Goal: Transaction & Acquisition: Purchase product/service

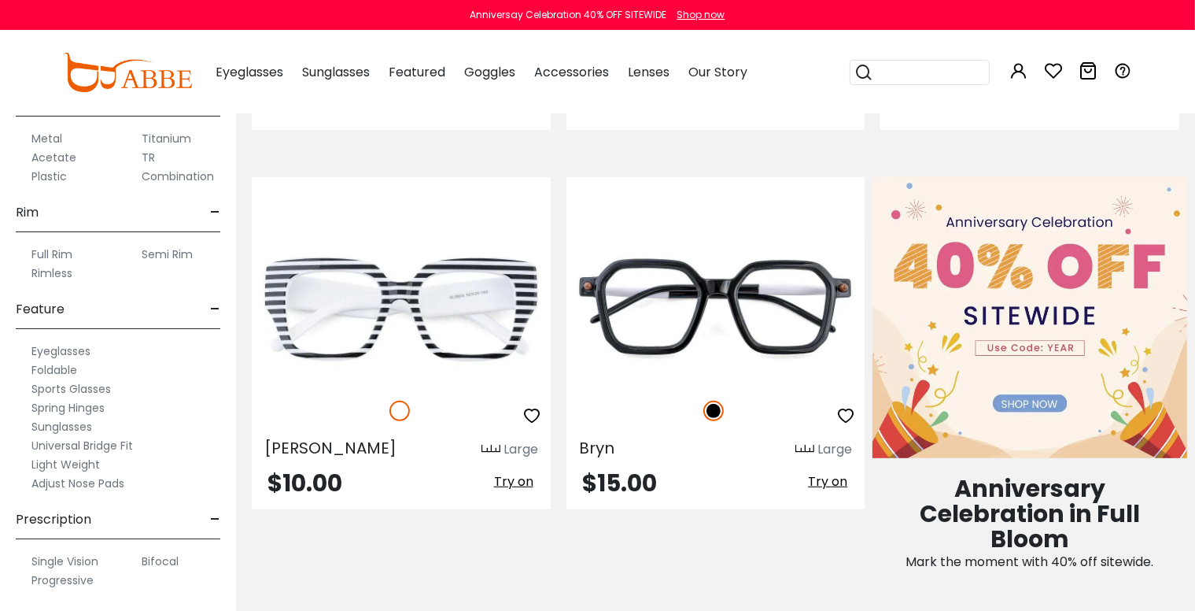
scroll to position [918, 0]
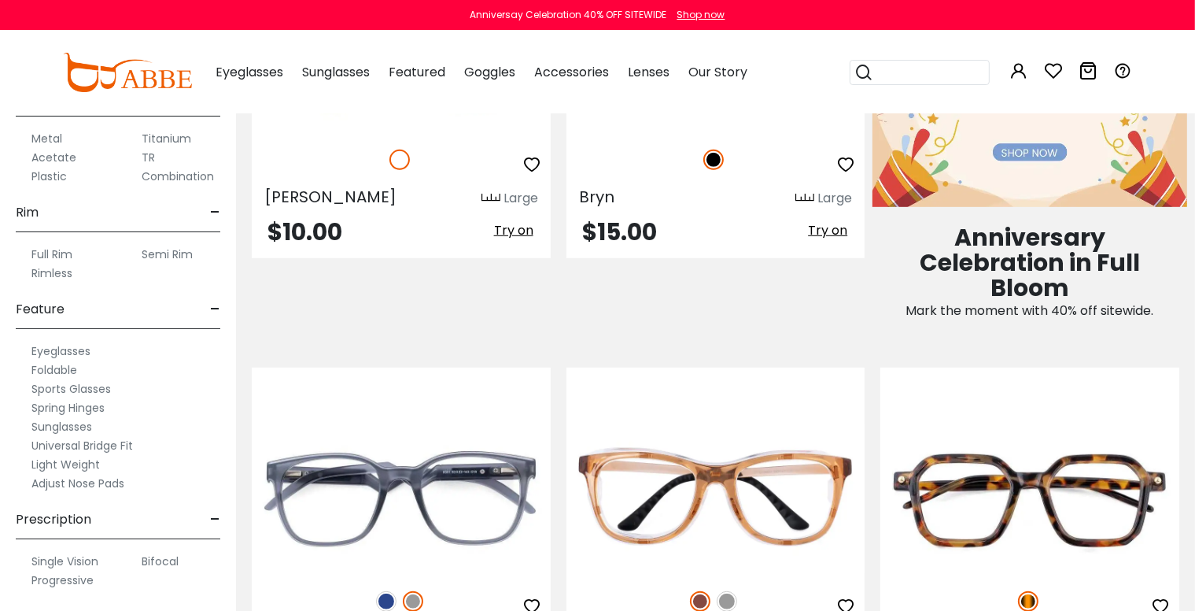
click at [91, 480] on label "Adjust Nose Pads" at bounding box center [77, 483] width 93 height 19
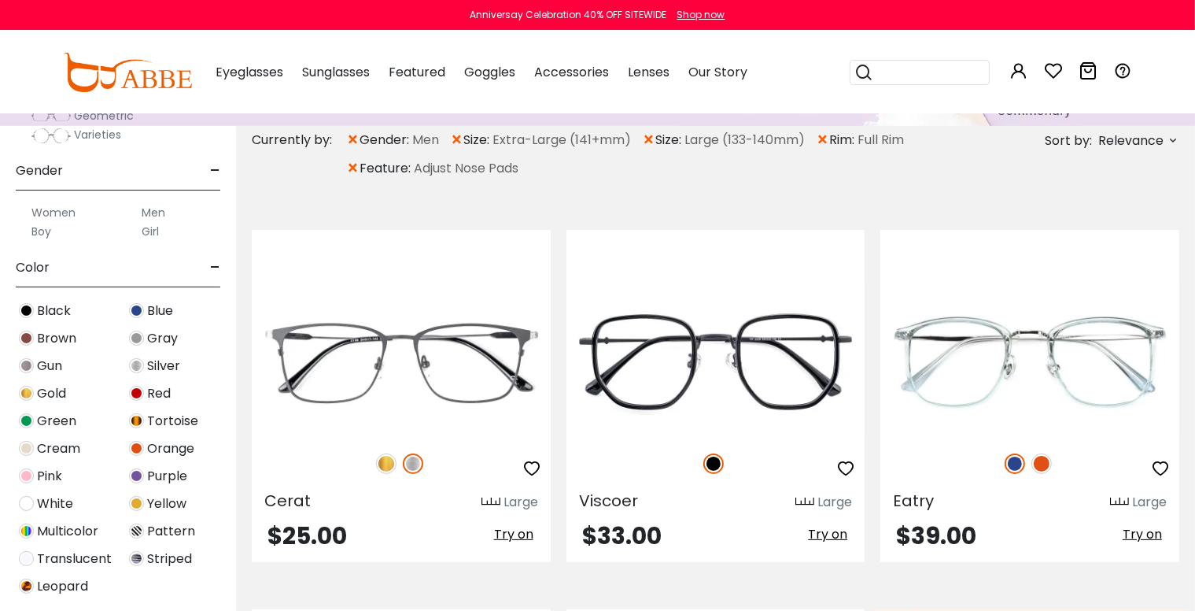
scroll to position [656, 0]
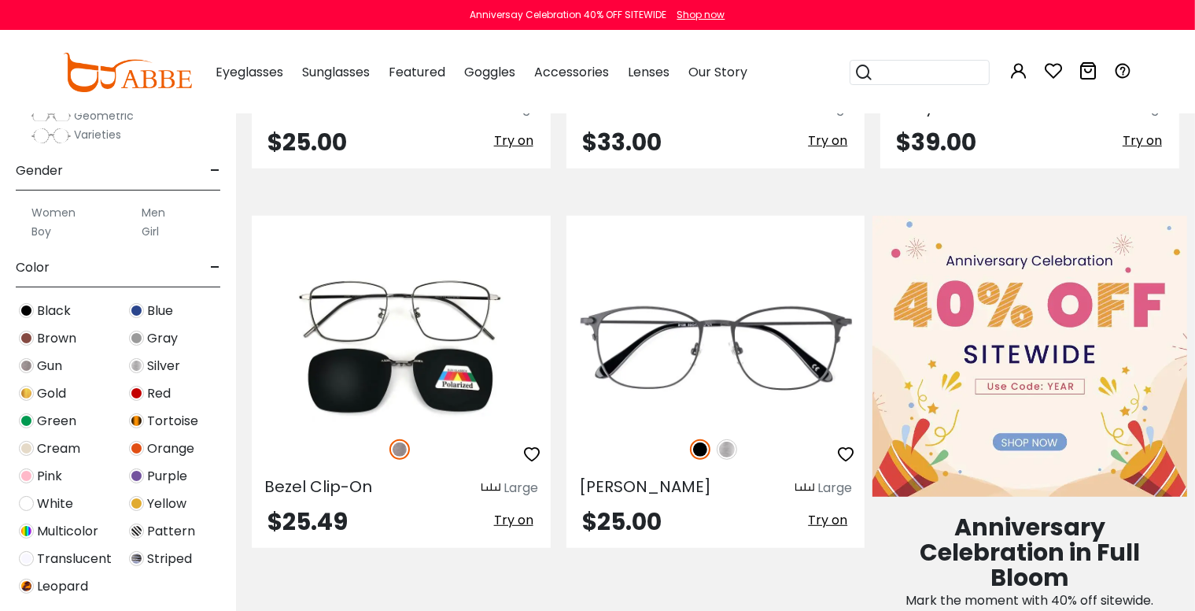
click at [154, 210] on label "Men" at bounding box center [154, 212] width 24 height 19
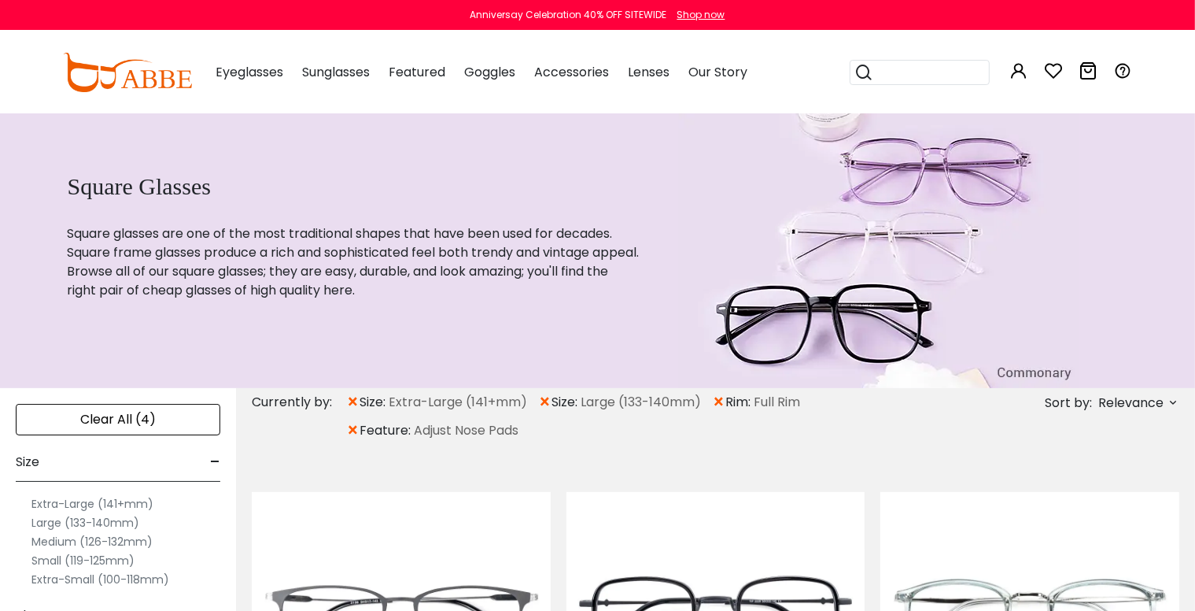
click at [353, 401] on span "×" at bounding box center [352, 402] width 13 height 28
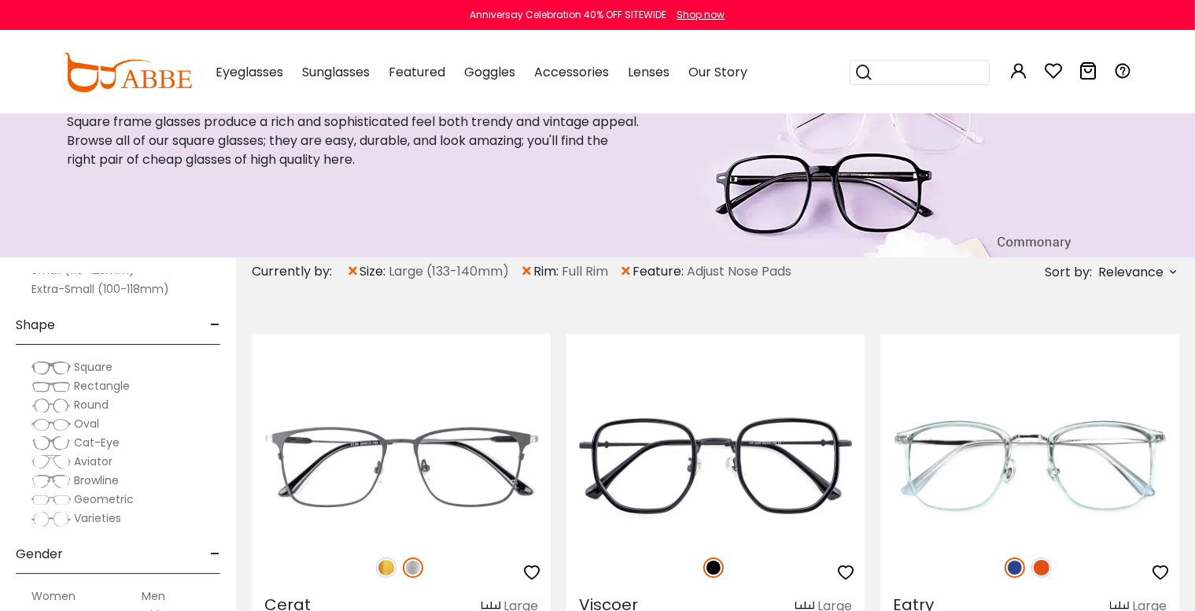
scroll to position [131, 0]
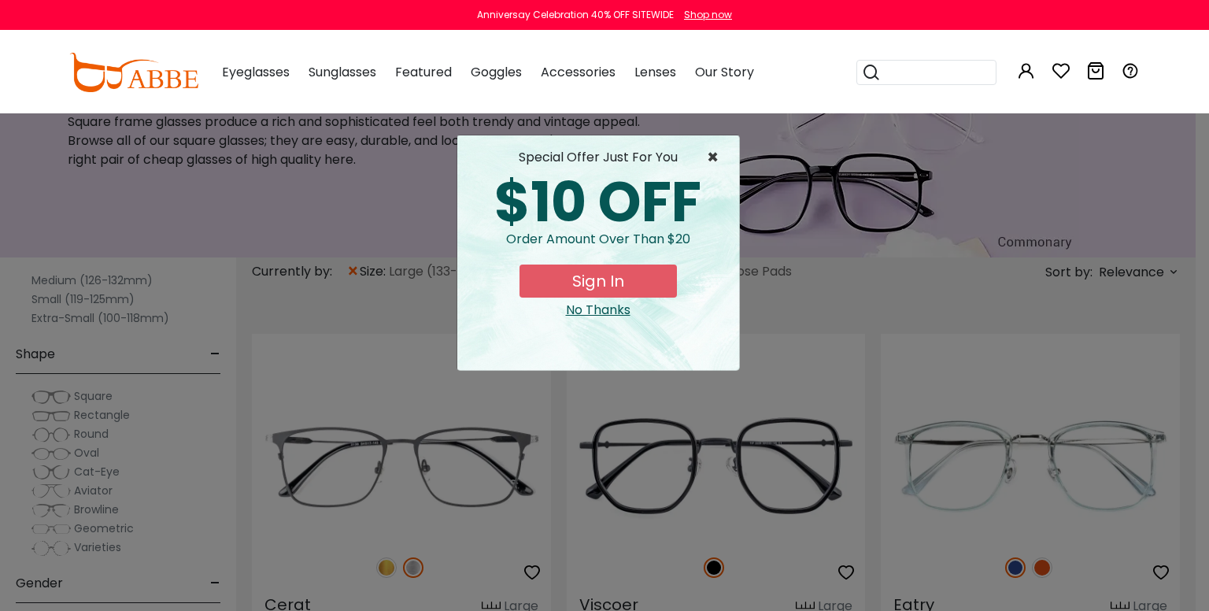
click at [708, 153] on span "×" at bounding box center [717, 157] width 20 height 19
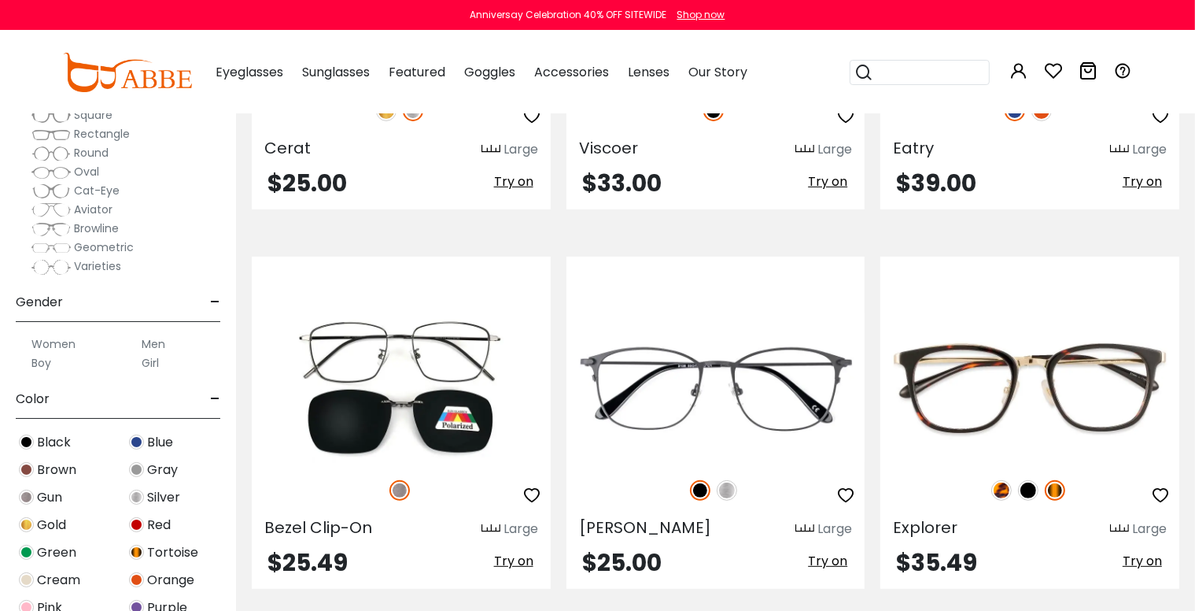
scroll to position [656, 0]
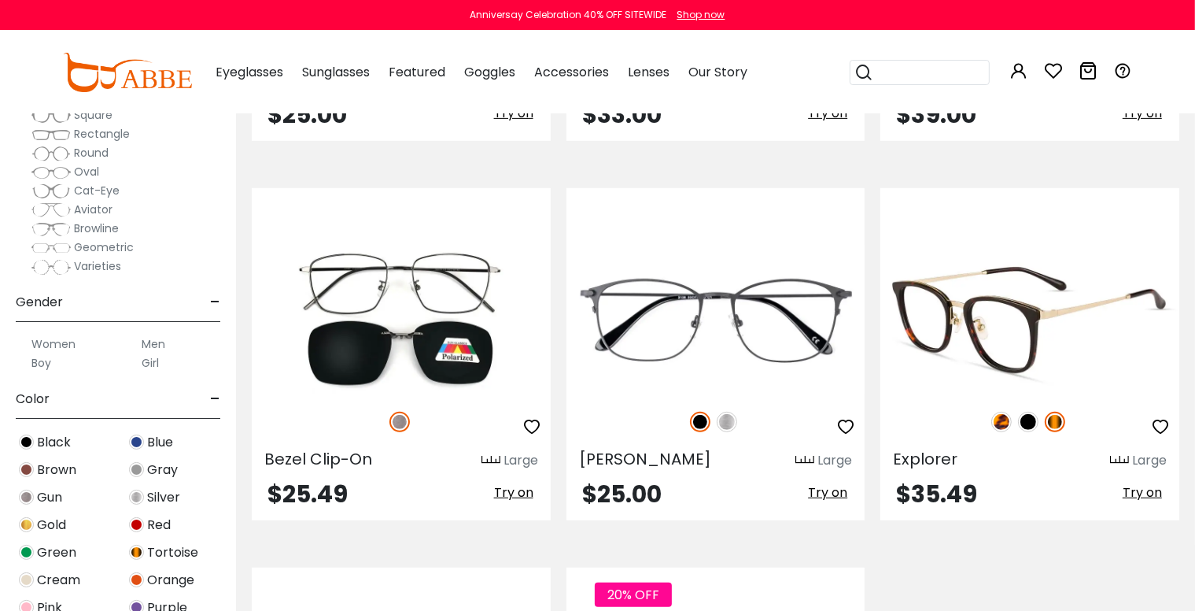
click at [1029, 422] on img at bounding box center [1028, 422] width 20 height 20
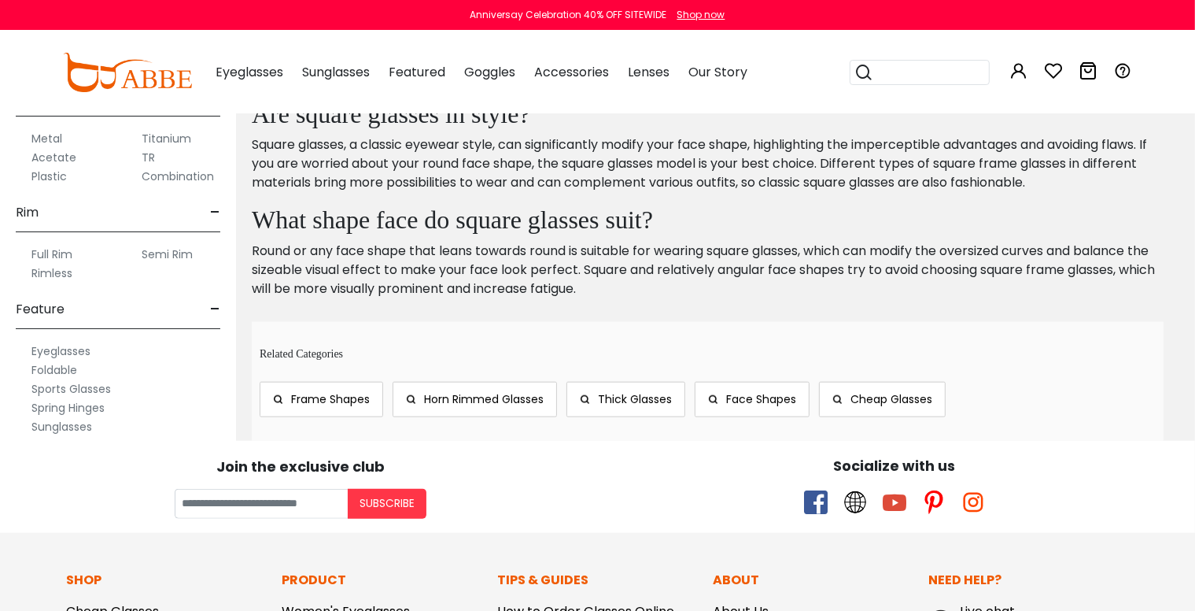
scroll to position [1442, 0]
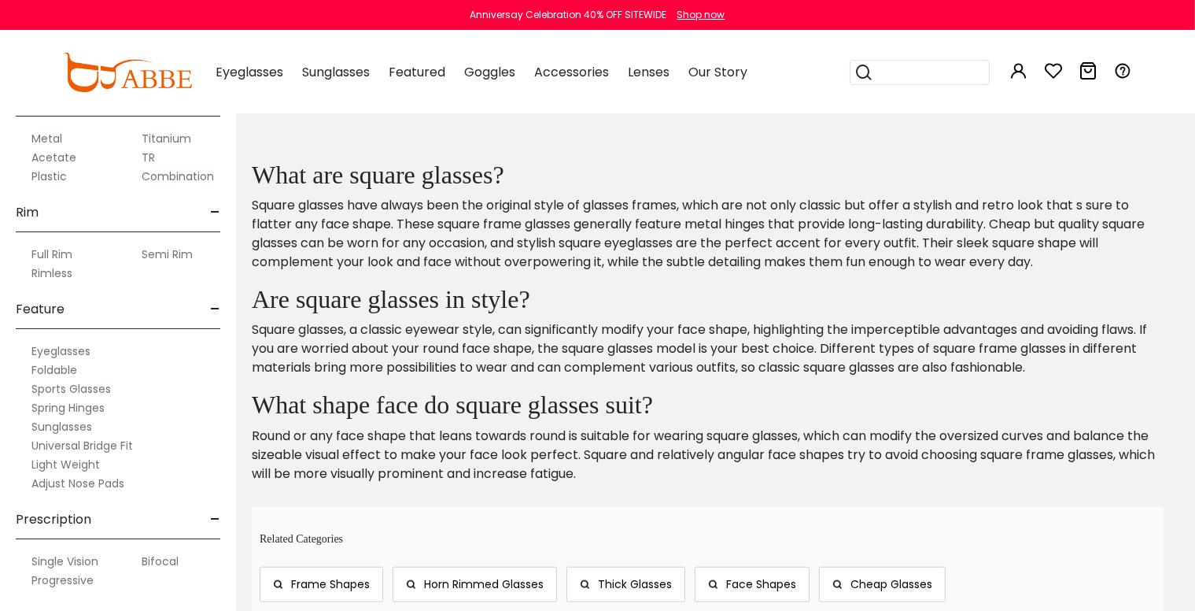
click at [82, 442] on label "Universal Bridge Fit" at bounding box center [82, 445] width 102 height 19
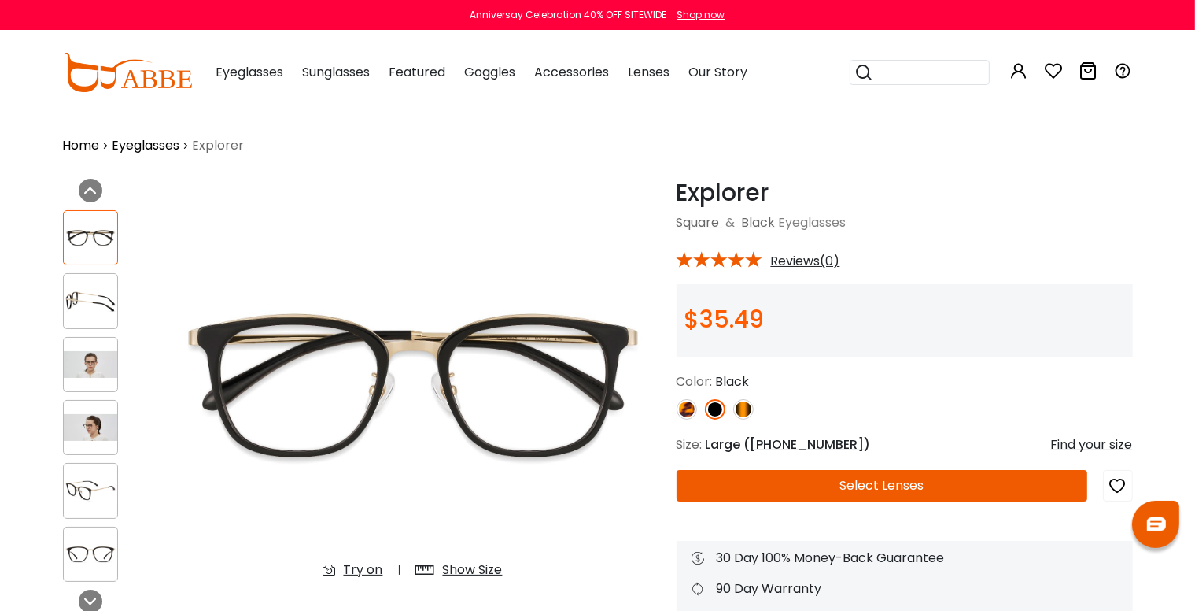
click at [98, 487] on img at bounding box center [91, 490] width 54 height 27
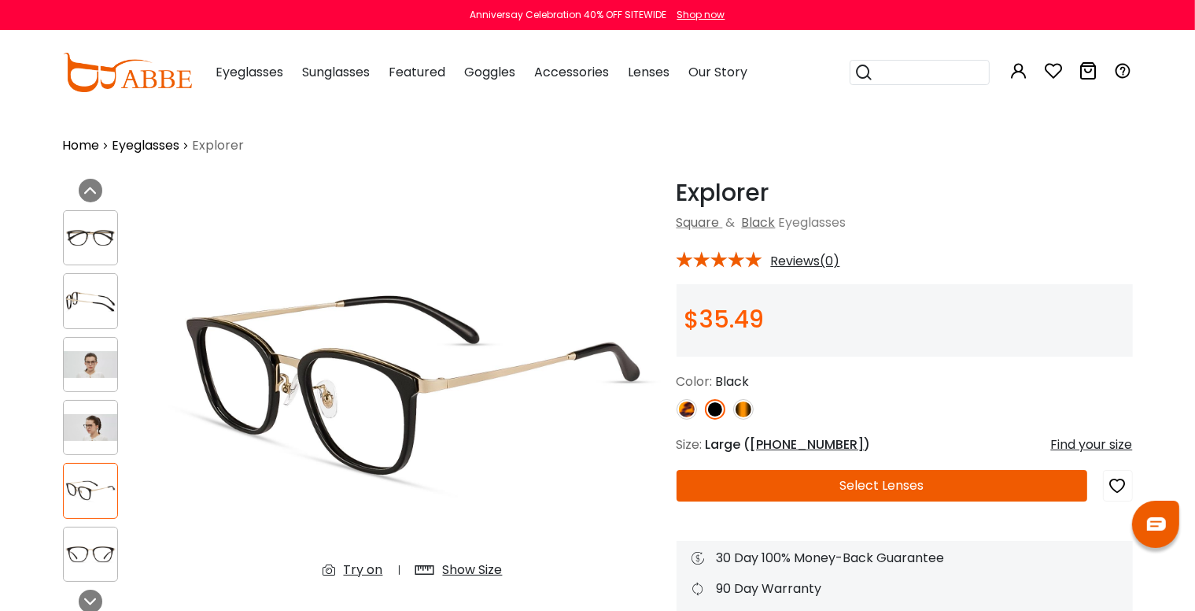
click at [89, 293] on img at bounding box center [91, 301] width 54 height 27
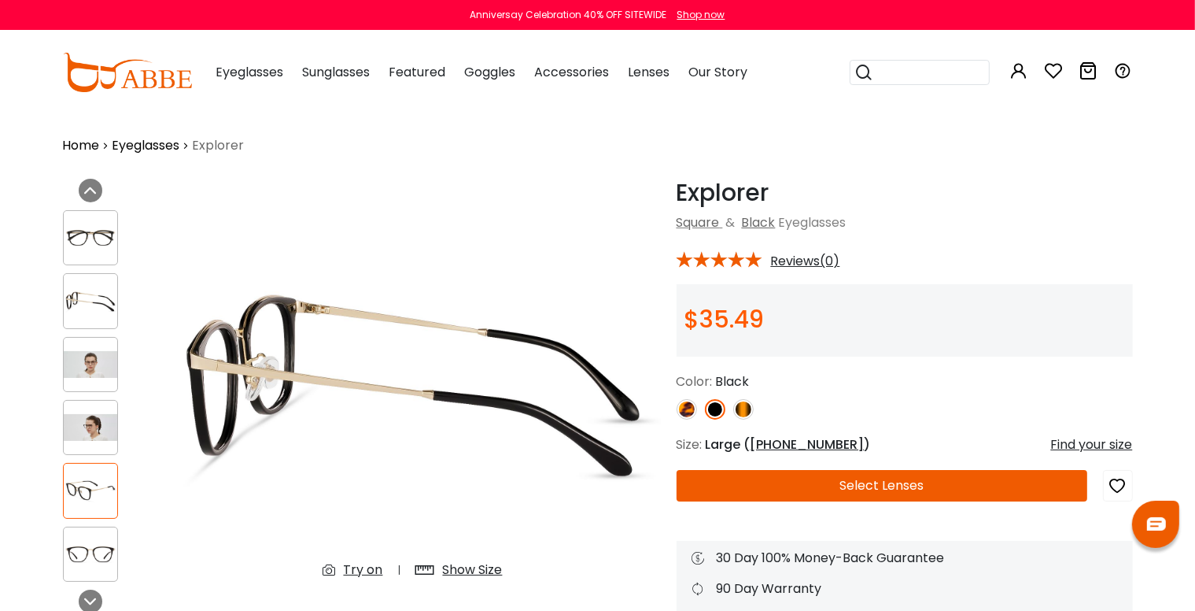
click at [74, 372] on img at bounding box center [91, 364] width 54 height 27
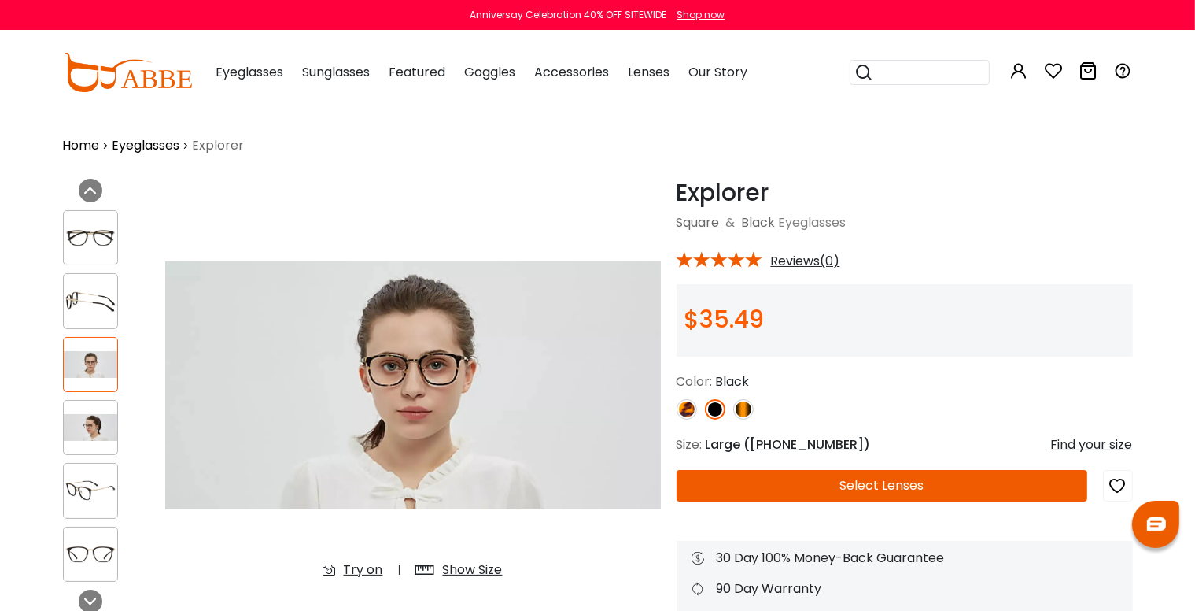
click at [88, 420] on img at bounding box center [91, 427] width 54 height 27
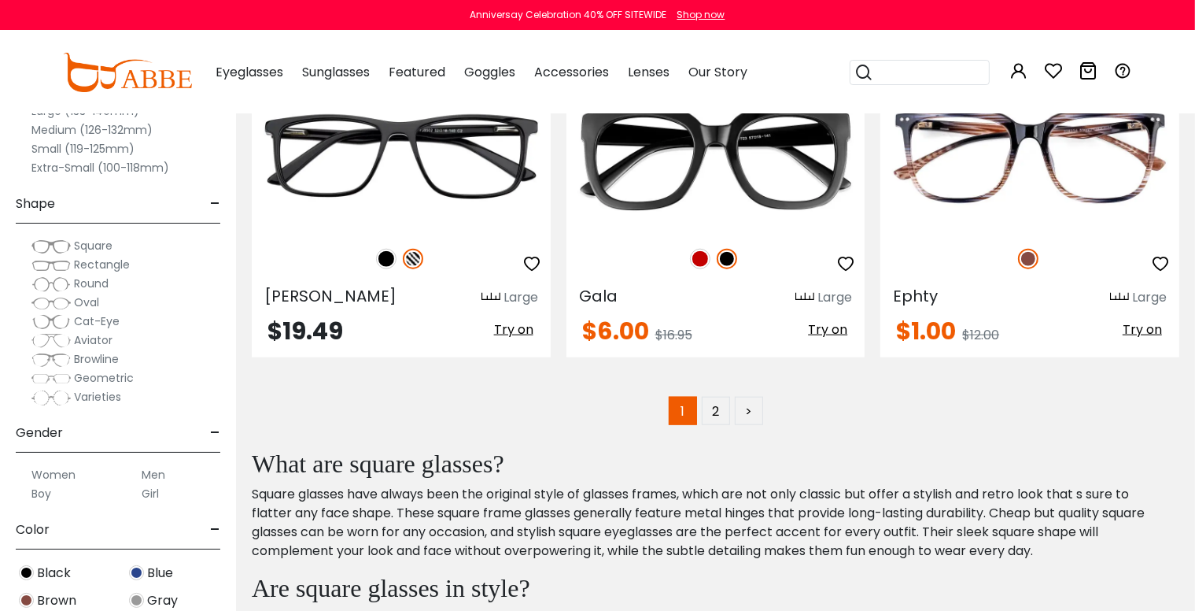
scroll to position [7738, 0]
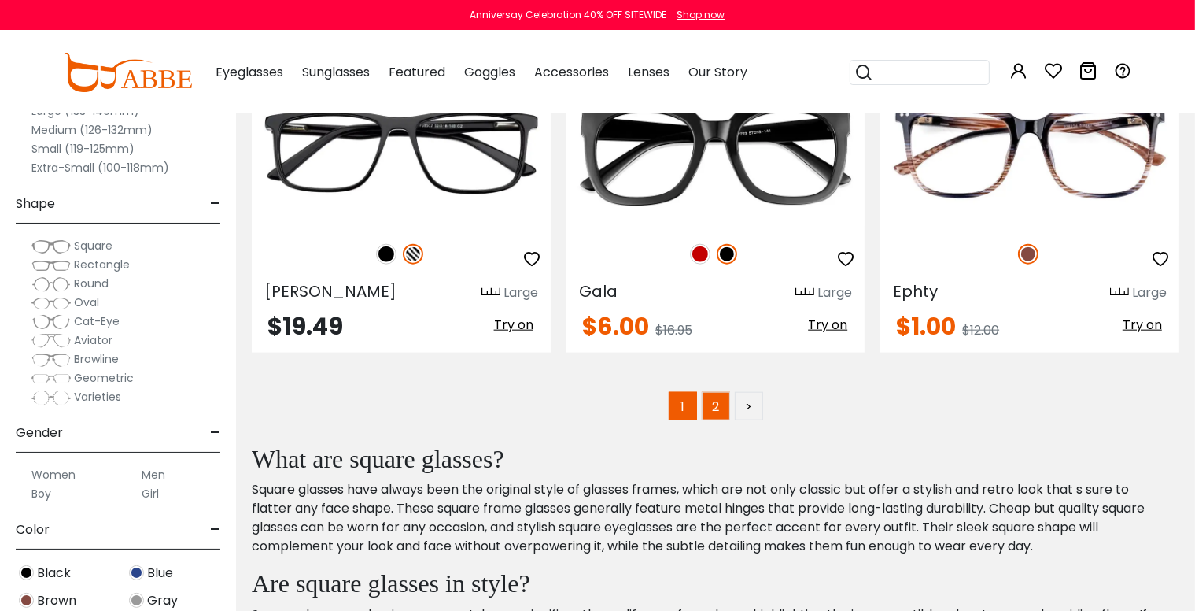
click at [718, 395] on link "2" at bounding box center [716, 406] width 28 height 28
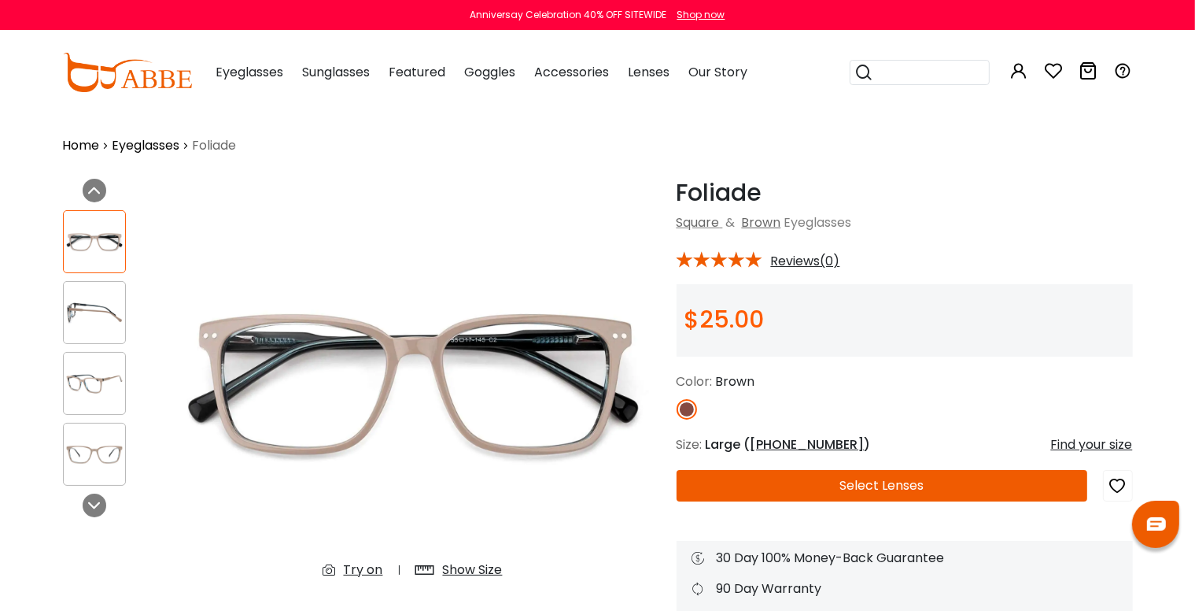
click at [94, 313] on img at bounding box center [94, 312] width 61 height 31
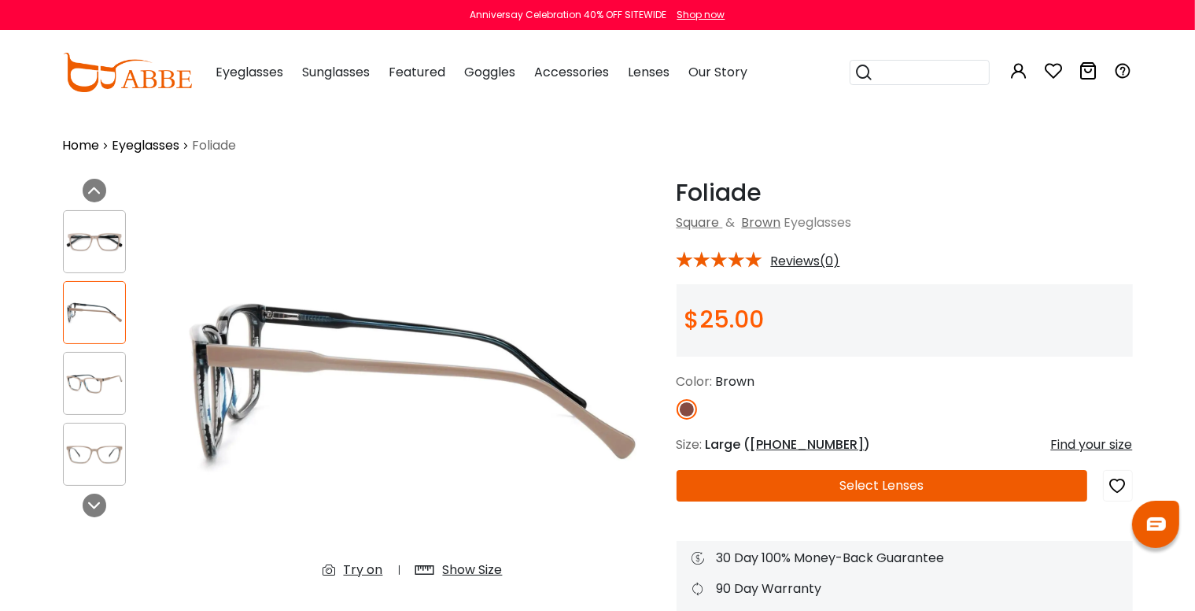
click at [81, 380] on img at bounding box center [94, 383] width 61 height 31
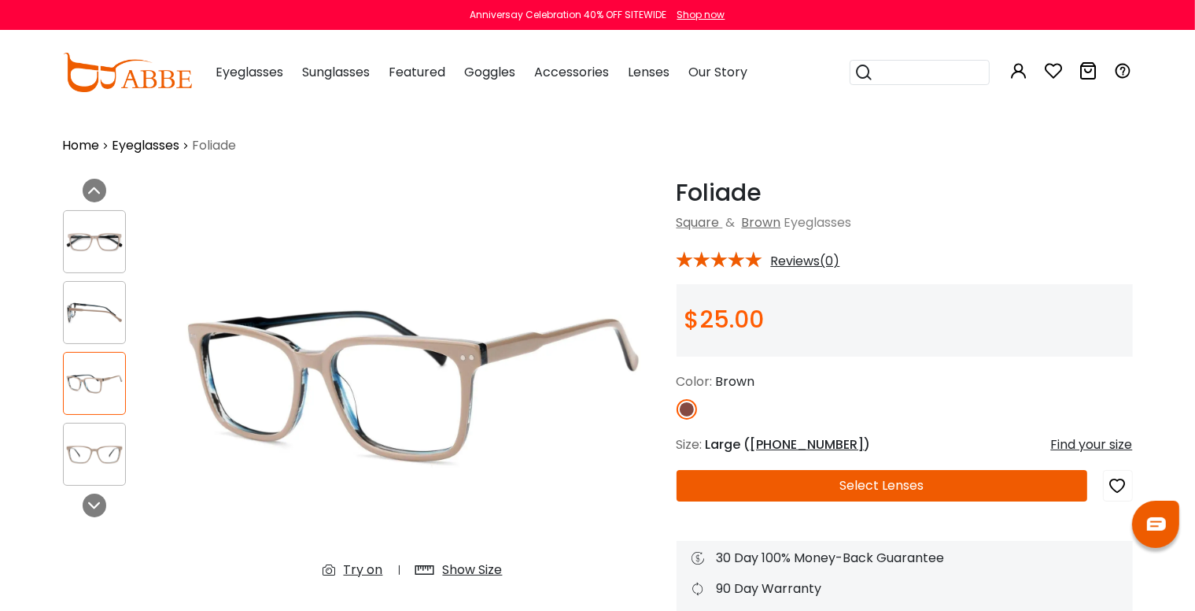
click at [89, 448] on img at bounding box center [94, 454] width 61 height 31
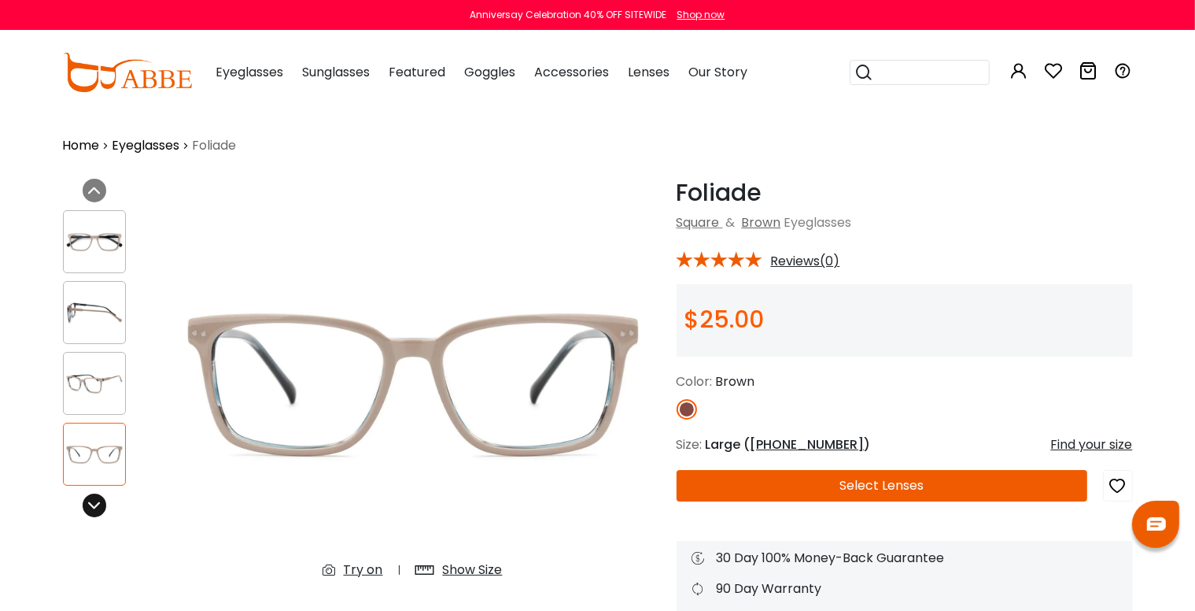
click at [98, 507] on icon at bounding box center [94, 505] width 13 height 13
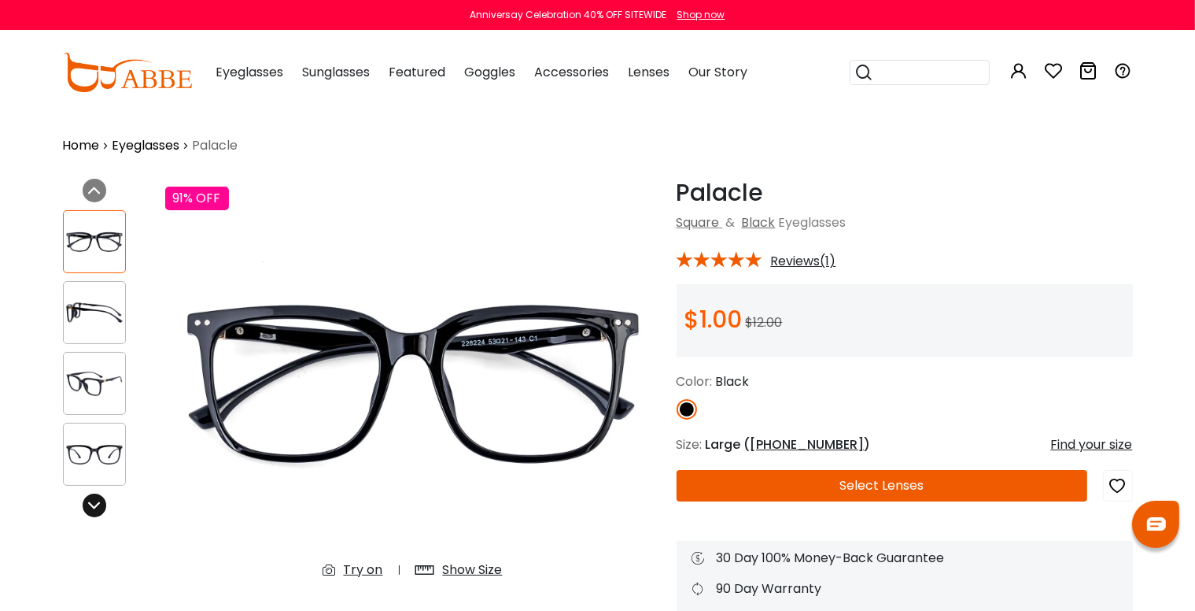
click at [89, 504] on icon at bounding box center [94, 505] width 13 height 13
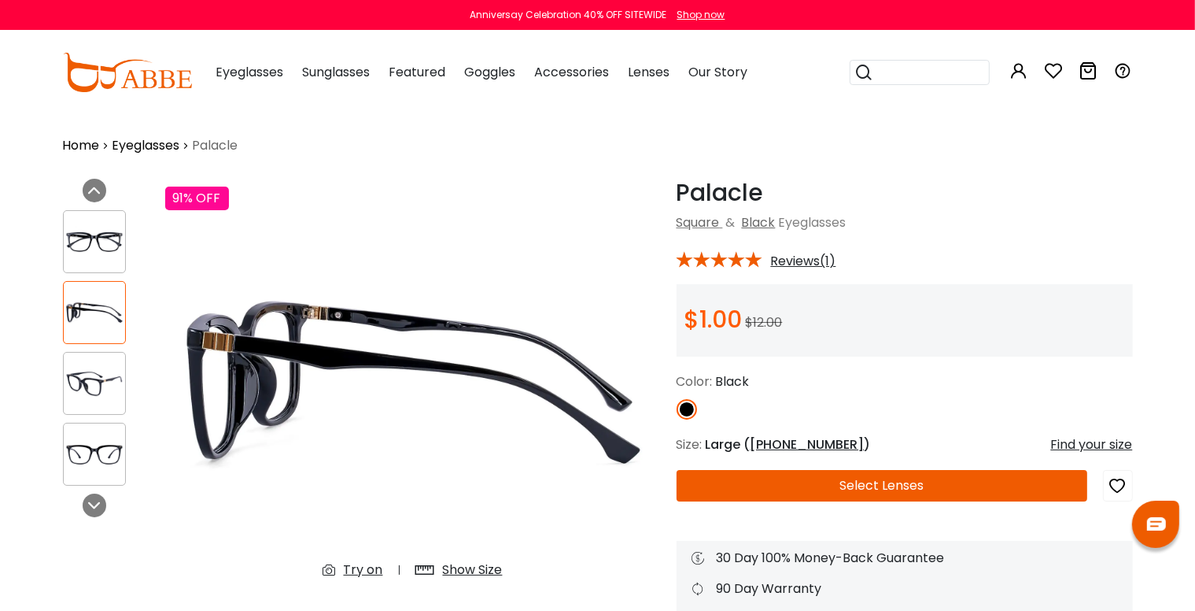
drag, startPoint x: 101, startPoint y: 380, endPoint x: 102, endPoint y: 368, distance: 11.9
click at [101, 381] on img at bounding box center [94, 383] width 61 height 31
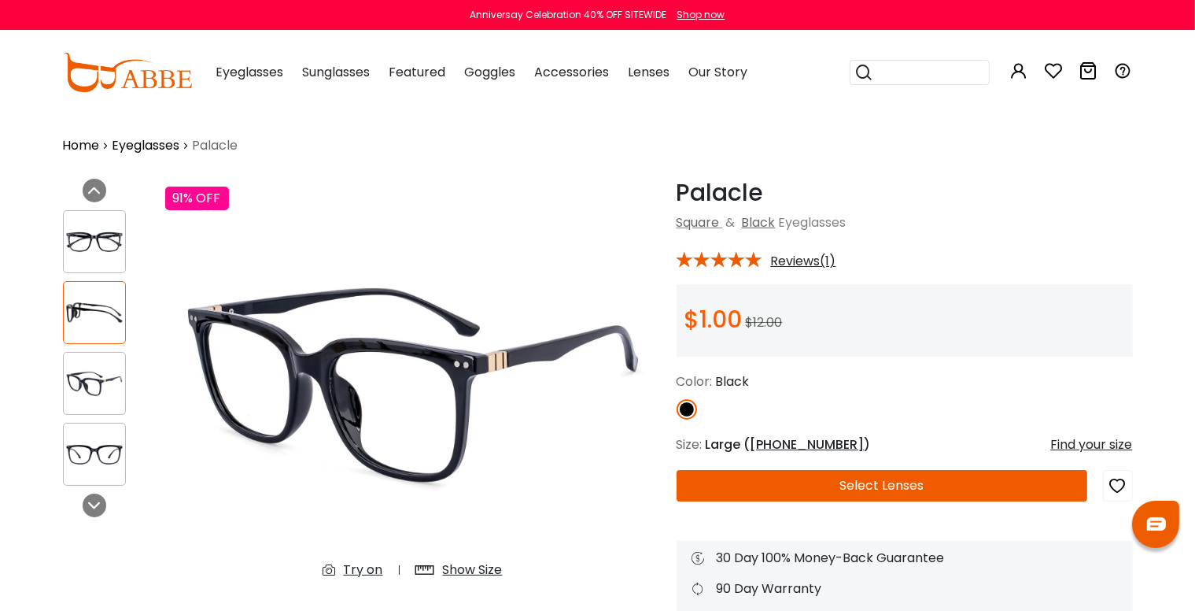
click at [108, 319] on img at bounding box center [94, 312] width 61 height 31
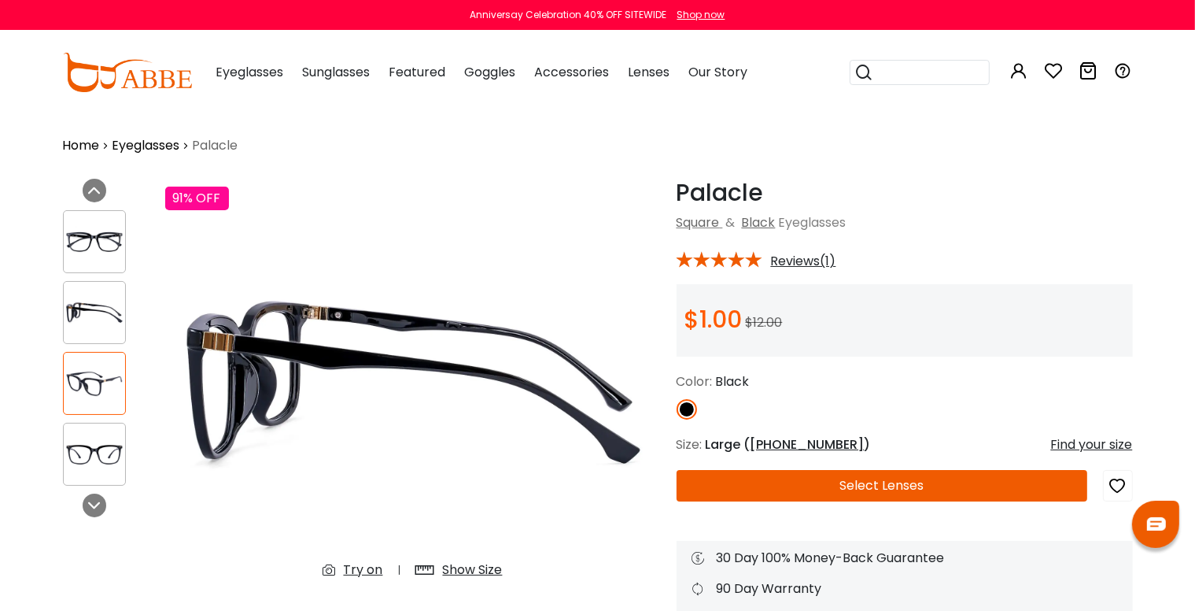
click at [112, 249] on img at bounding box center [94, 242] width 61 height 31
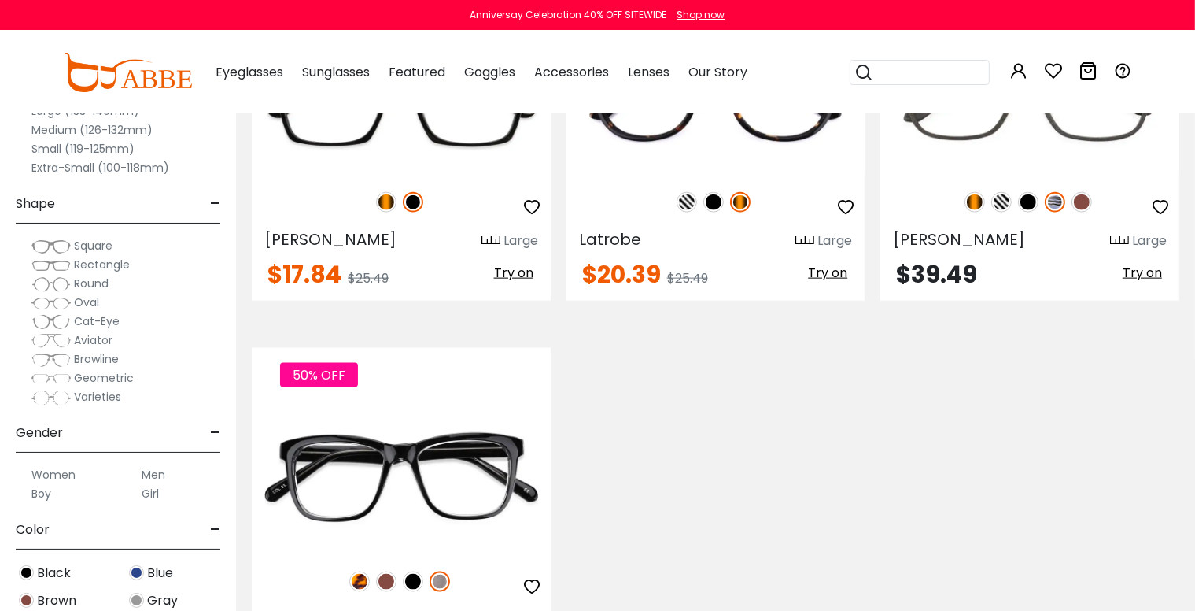
scroll to position [1967, 0]
